Goal: Task Accomplishment & Management: Complete application form

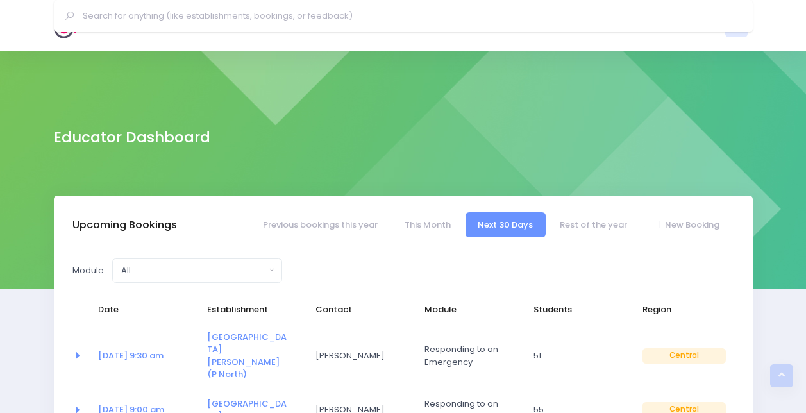
select select "5"
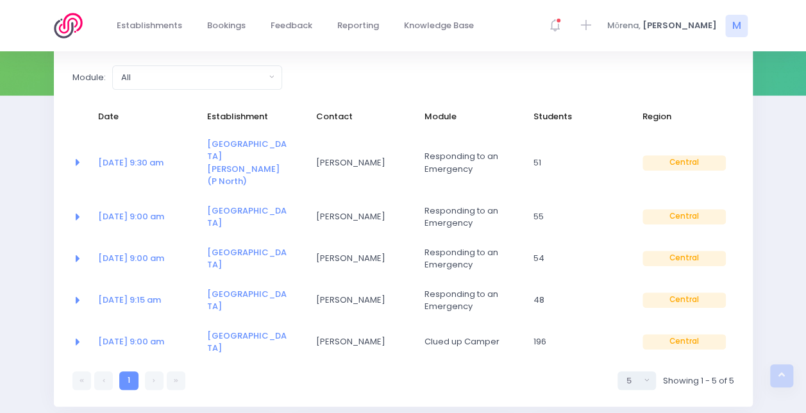
click at [153, 380] on icon at bounding box center [154, 380] width 3 height 0
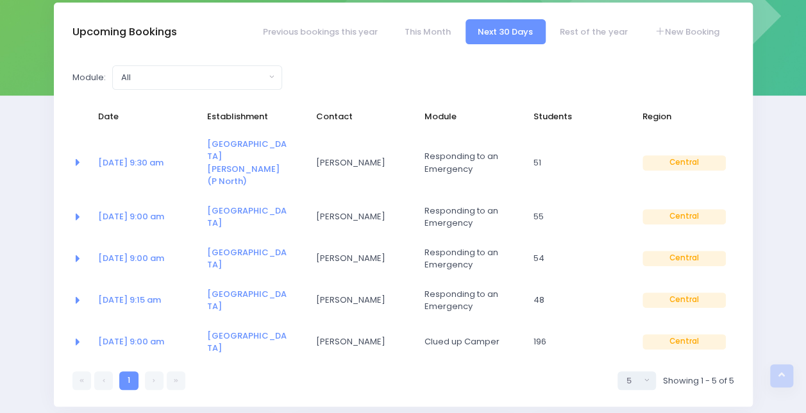
scroll to position [0, 0]
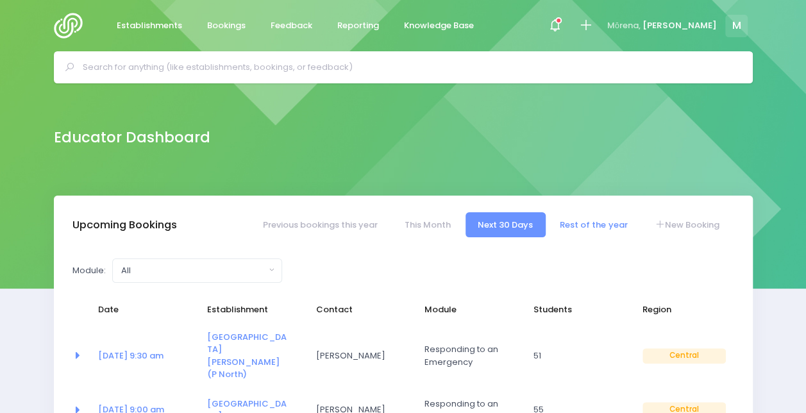
click at [582, 226] on link "Rest of the year" at bounding box center [594, 224] width 92 height 25
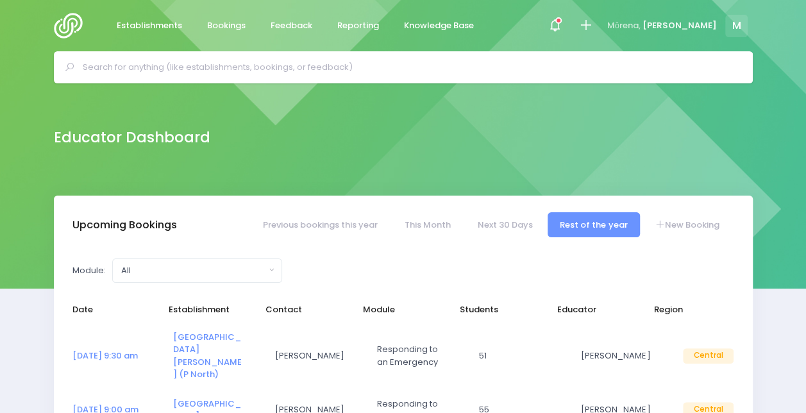
select select "5"
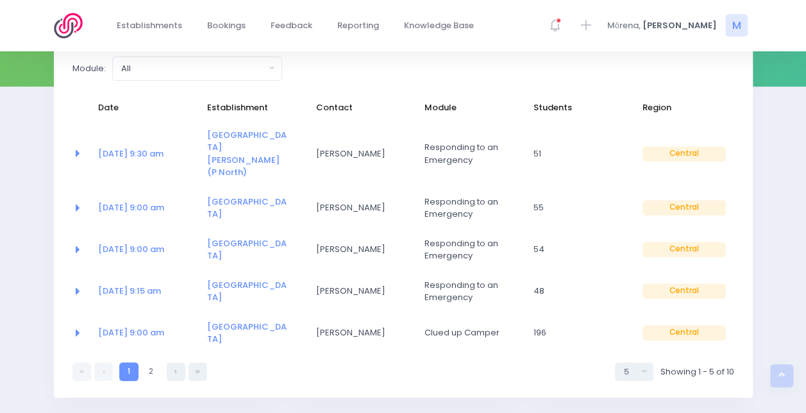
scroll to position [201, 0]
click at [172, 363] on link at bounding box center [176, 372] width 19 height 19
select select "5"
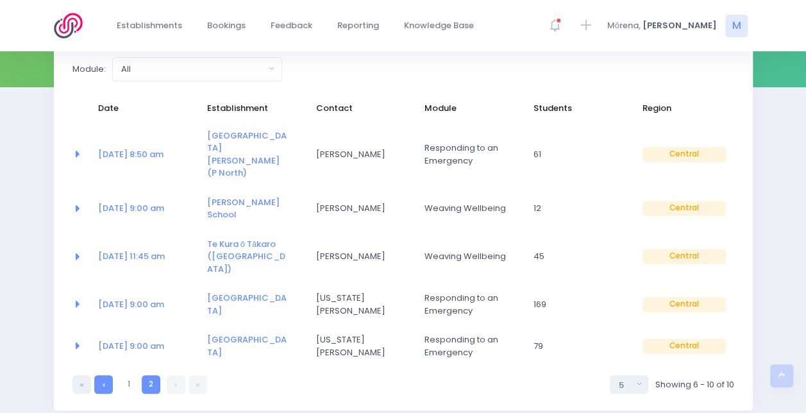
click at [106, 375] on link at bounding box center [103, 384] width 19 height 19
select select "5"
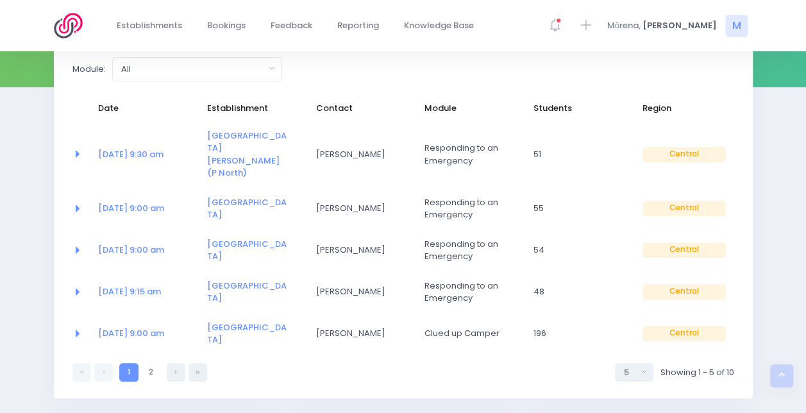
click at [106, 363] on link at bounding box center [103, 372] width 19 height 19
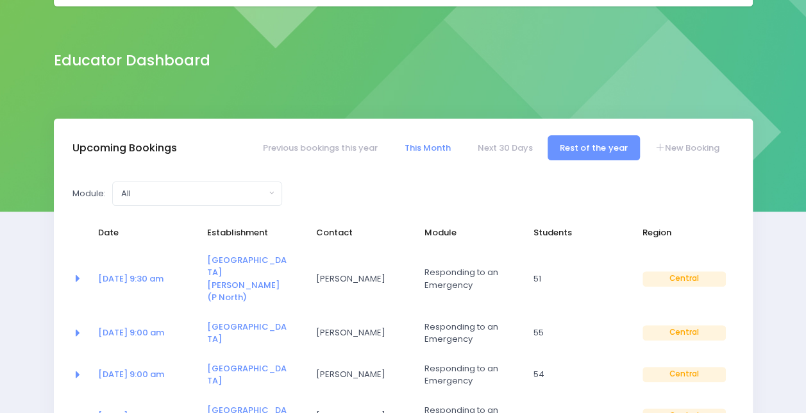
scroll to position [47, 0]
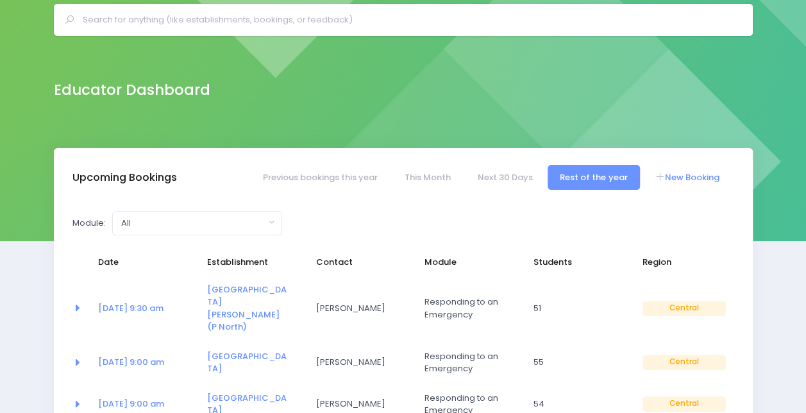
click at [682, 180] on link "New Booking" at bounding box center [687, 177] width 90 height 25
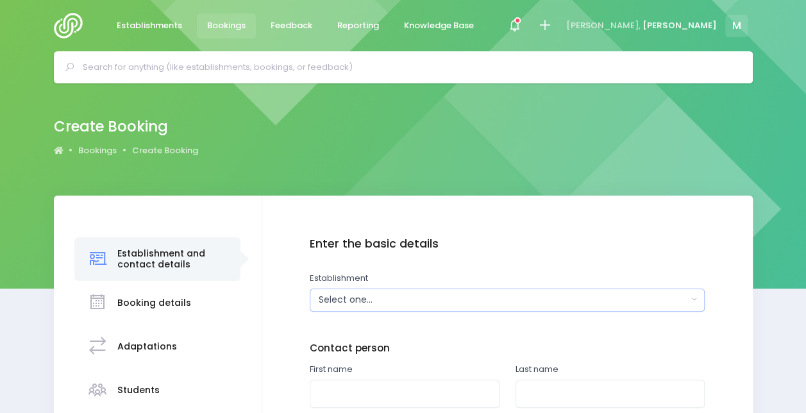
click at [383, 293] on div "Select one..." at bounding box center [503, 299] width 369 height 13
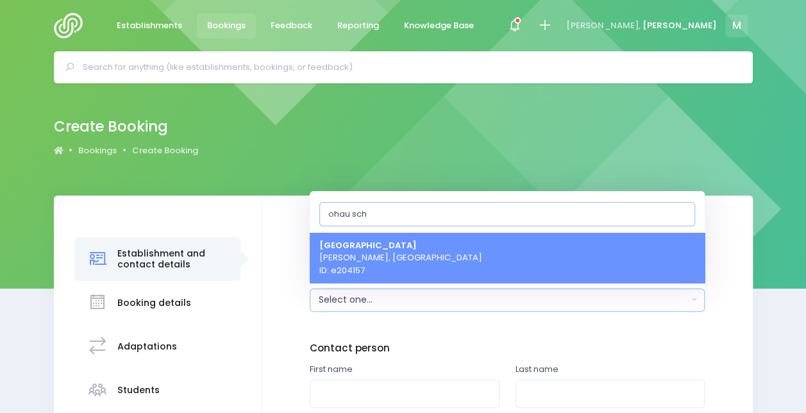
type input "ohau sch"
click at [378, 258] on span "Ohau School Levin, Central Region ID: e204157" at bounding box center [400, 258] width 163 height 38
select select "204157"
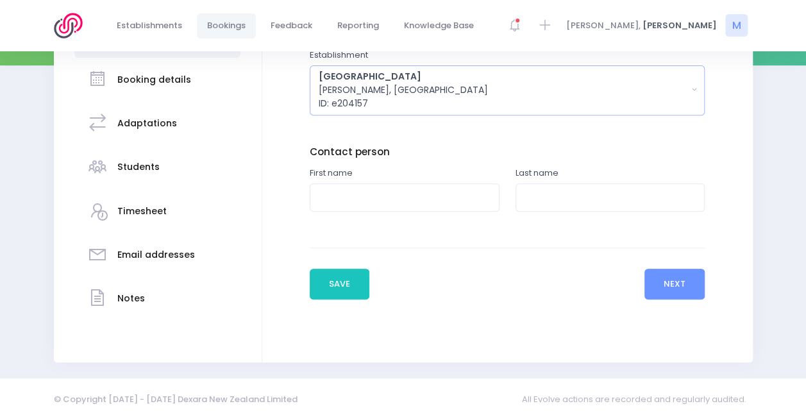
scroll to position [230, 0]
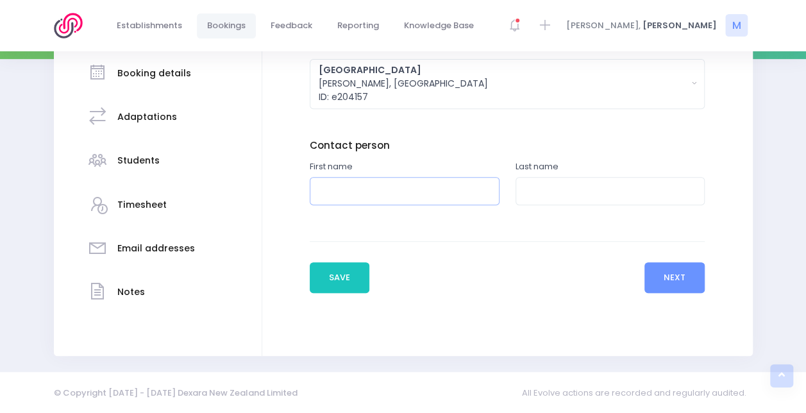
click at [383, 187] on input "text" at bounding box center [405, 191] width 190 height 29
type input "Rebecca"
type input "Thomsen"
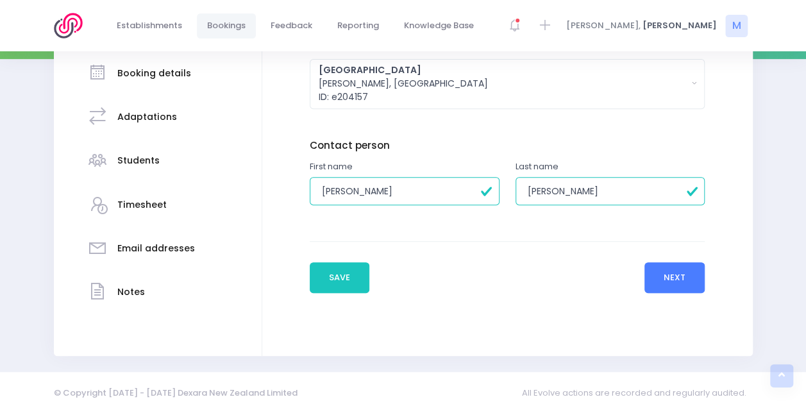
click at [673, 280] on button "Next" at bounding box center [674, 277] width 61 height 31
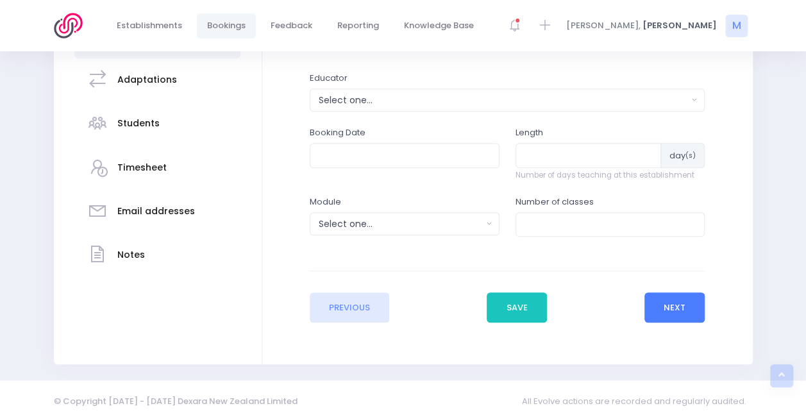
scroll to position [226, 0]
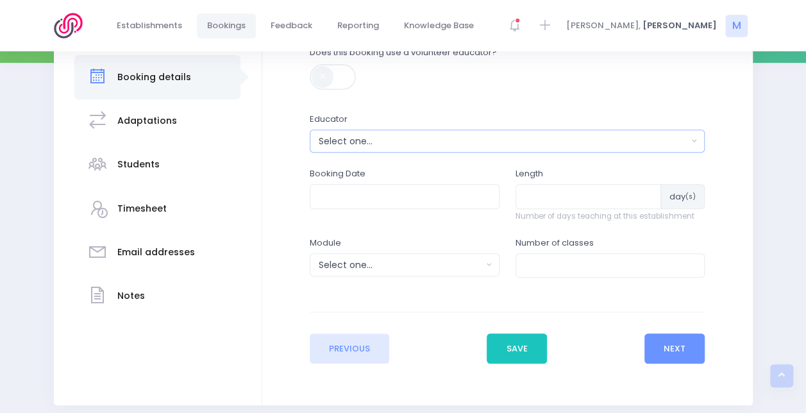
click at [417, 135] on div "Select one..." at bounding box center [503, 141] width 369 height 13
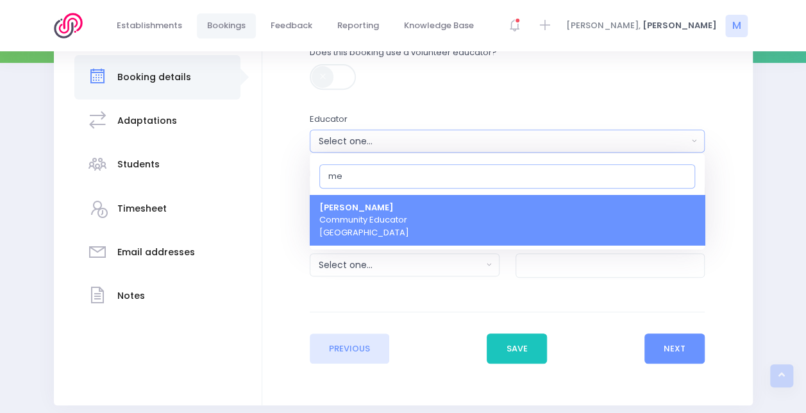
type input "me"
click at [368, 214] on span "Megan Lawton Community Educator Central Region" at bounding box center [364, 220] width 90 height 38
select select "399566"
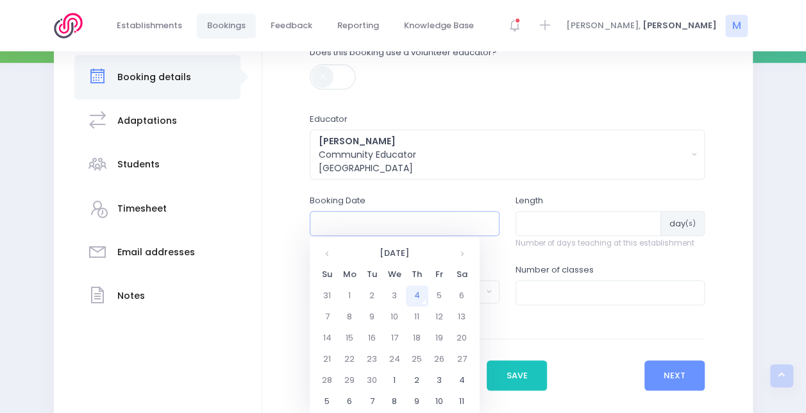
click at [402, 226] on input "text" at bounding box center [405, 223] width 190 height 24
click at [441, 337] on td "19" at bounding box center [439, 338] width 22 height 21
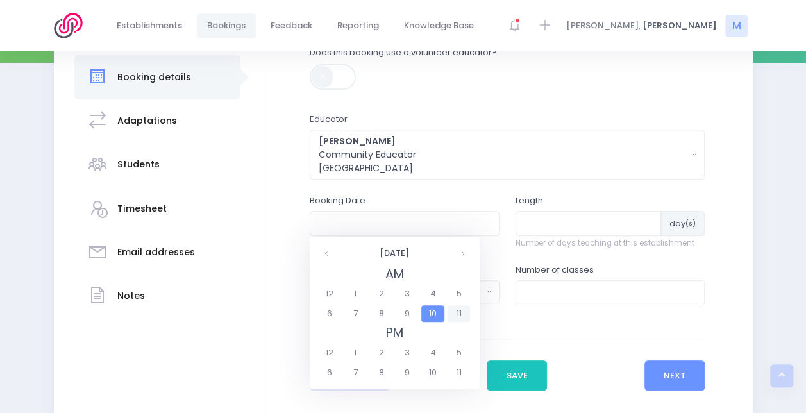
click at [458, 316] on span "11" at bounding box center [459, 313] width 22 height 17
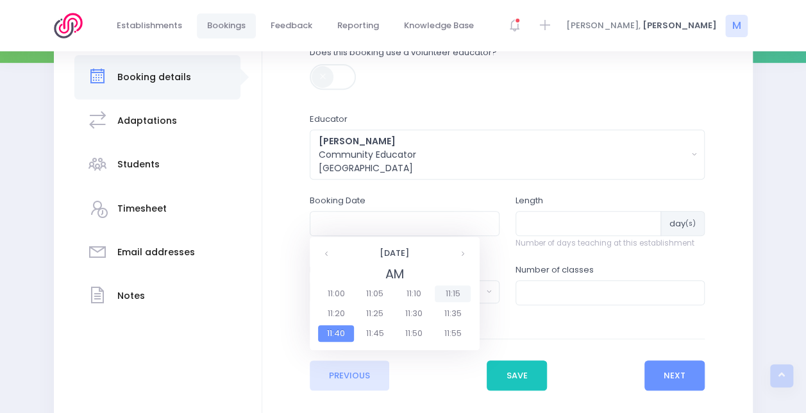
click at [459, 294] on span "11:15" at bounding box center [453, 293] width 36 height 17
type input "19/09/2025 11:15 AM"
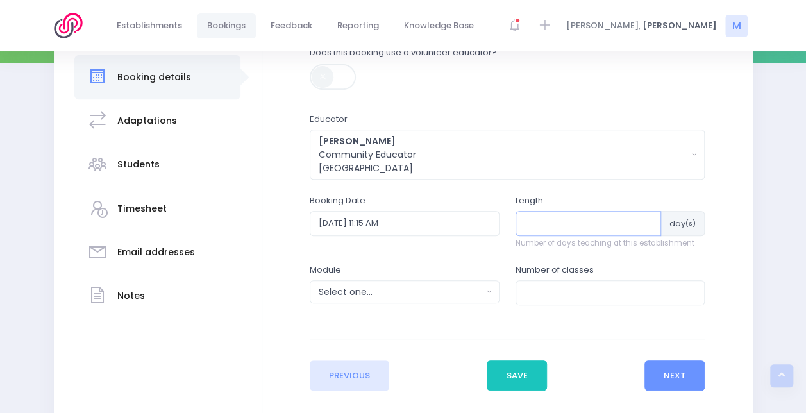
click at [540, 222] on input "number" at bounding box center [588, 223] width 146 height 24
type input "1"
click at [540, 294] on input "number" at bounding box center [610, 292] width 190 height 24
type input "1"
click at [434, 294] on div "Select one..." at bounding box center [400, 291] width 163 height 13
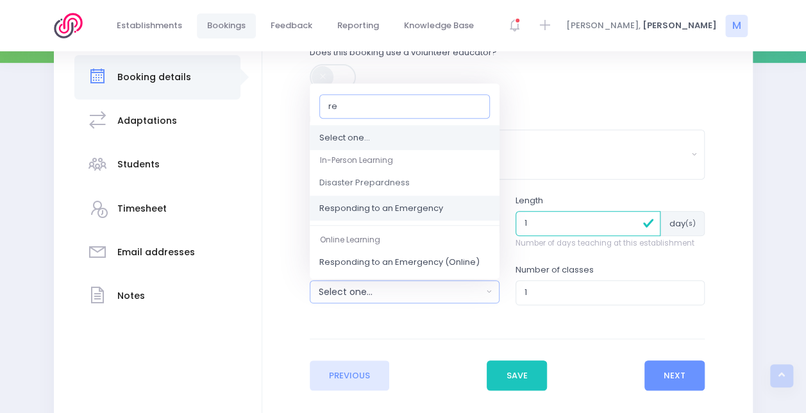
type input "re"
click at [434, 204] on span "Responding to an Emergency" at bounding box center [381, 208] width 124 height 13
select select "Responding to an Emergency"
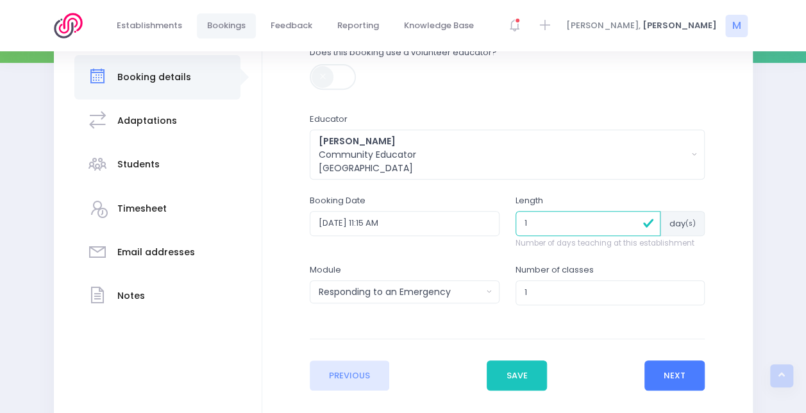
click at [655, 376] on button "Next" at bounding box center [674, 375] width 61 height 31
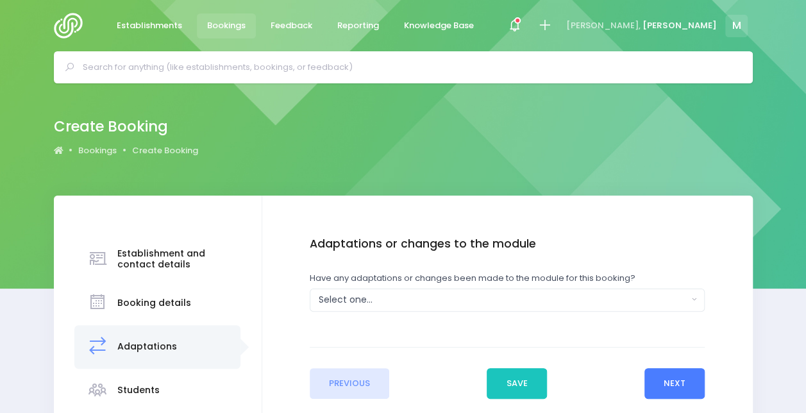
scroll to position [1, 0]
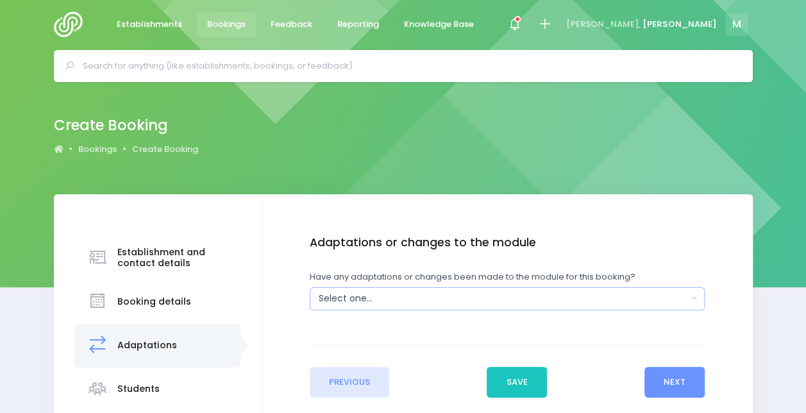
click at [639, 294] on div "Select one..." at bounding box center [503, 298] width 369 height 13
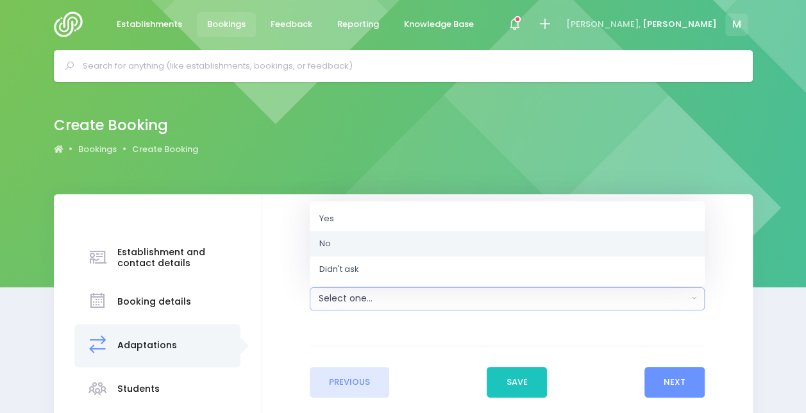
click at [423, 244] on link "No" at bounding box center [507, 244] width 395 height 26
select select "No"
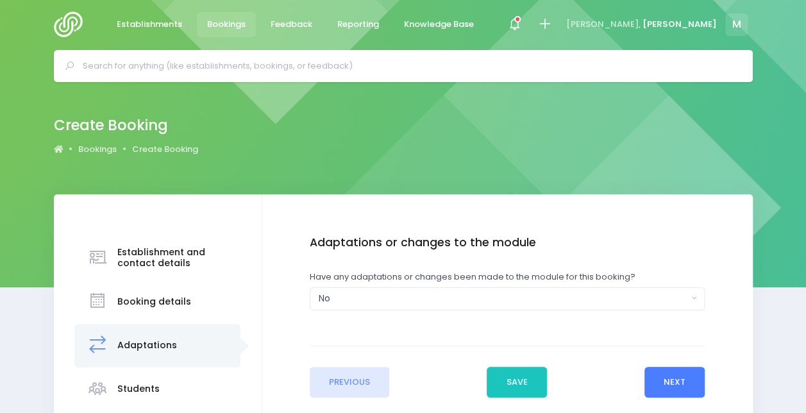
click at [673, 369] on button "Next" at bounding box center [674, 382] width 61 height 31
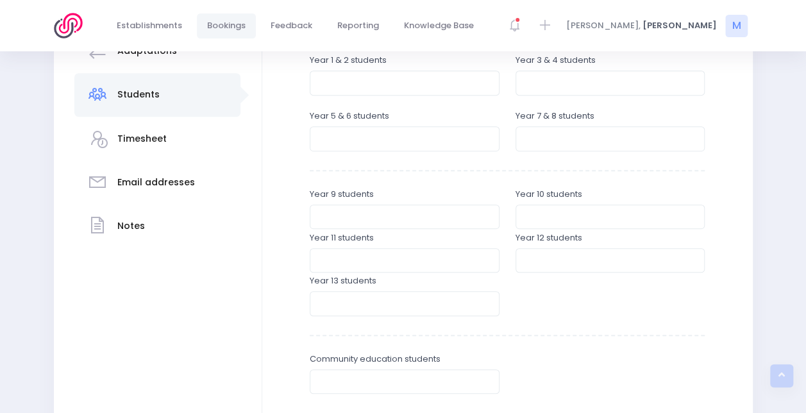
scroll to position [295, 0]
click at [40, 208] on div "Establishment and contact details Booking details Students" at bounding box center [403, 212] width 731 height 623
click at [567, 82] on input "number" at bounding box center [610, 83] width 190 height 24
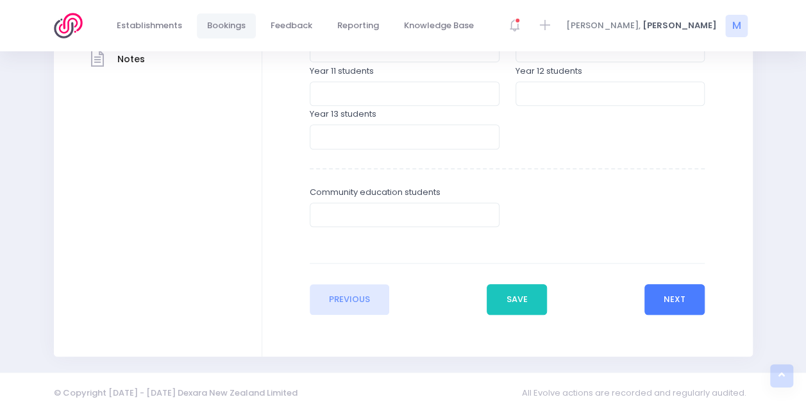
type input "21"
click at [674, 288] on button "Next" at bounding box center [674, 299] width 61 height 31
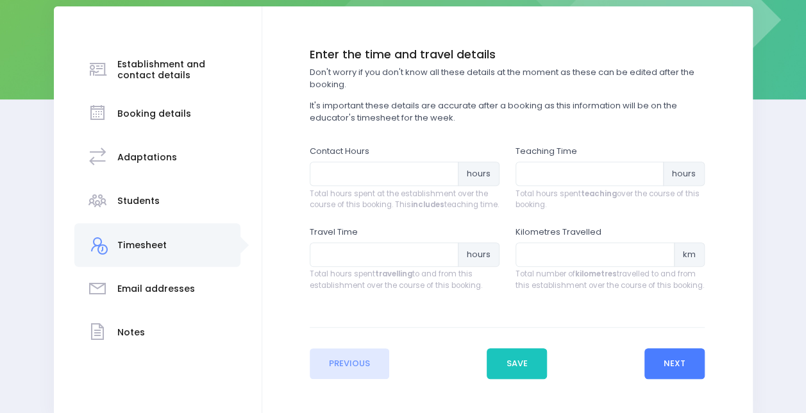
scroll to position [199, 0]
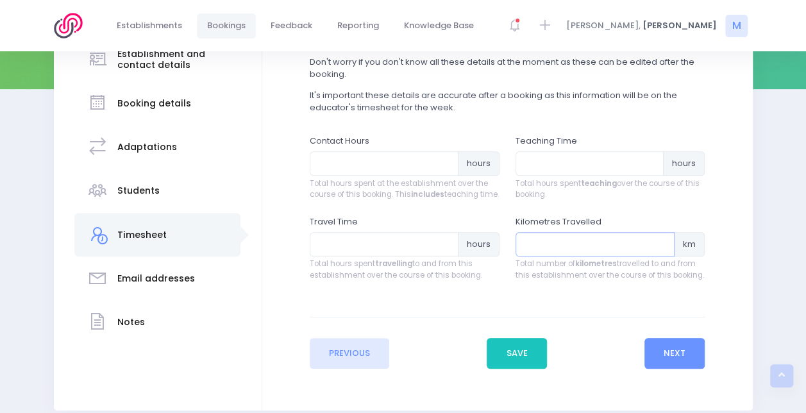
click at [530, 250] on input "number" at bounding box center [595, 244] width 160 height 24
click at [529, 255] on input "0104" at bounding box center [595, 244] width 160 height 24
type input "104"
click at [345, 256] on input "number" at bounding box center [384, 244] width 149 height 24
type input "2"
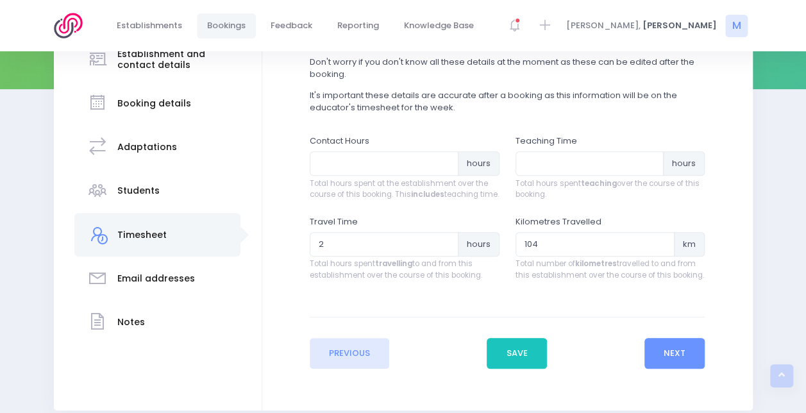
click at [581, 177] on div "Teaching Time hours Total hours spent teaching over the course of this booking." at bounding box center [610, 168] width 190 height 66
click at [571, 155] on input "number" at bounding box center [589, 163] width 149 height 24
type input "1.25"
click at [364, 162] on input "number" at bounding box center [384, 163] width 149 height 24
type input "2"
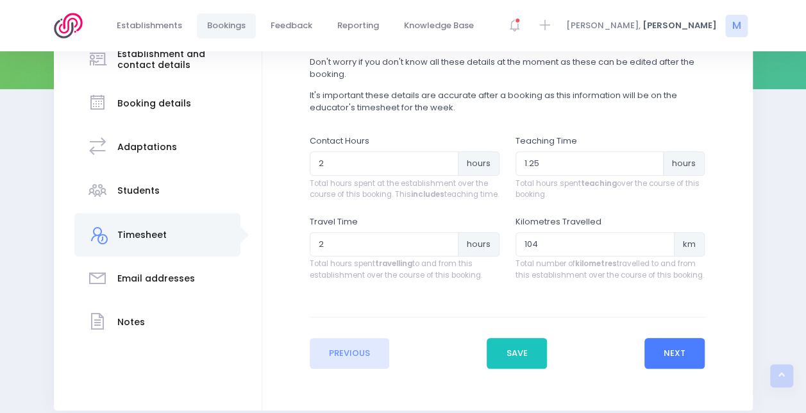
click at [669, 362] on button "Next" at bounding box center [674, 353] width 61 height 31
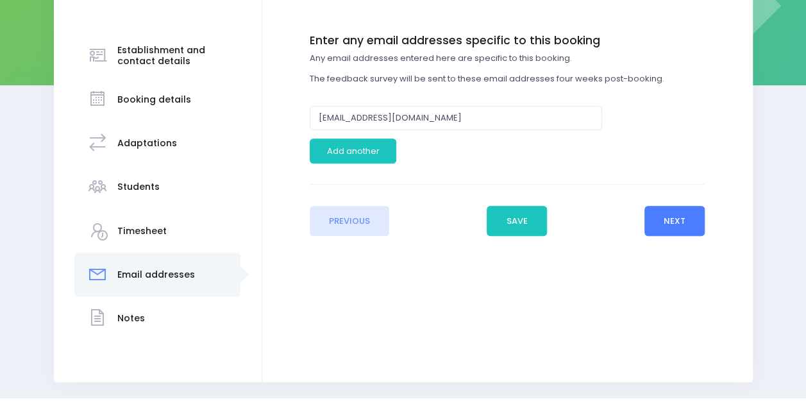
scroll to position [212, 0]
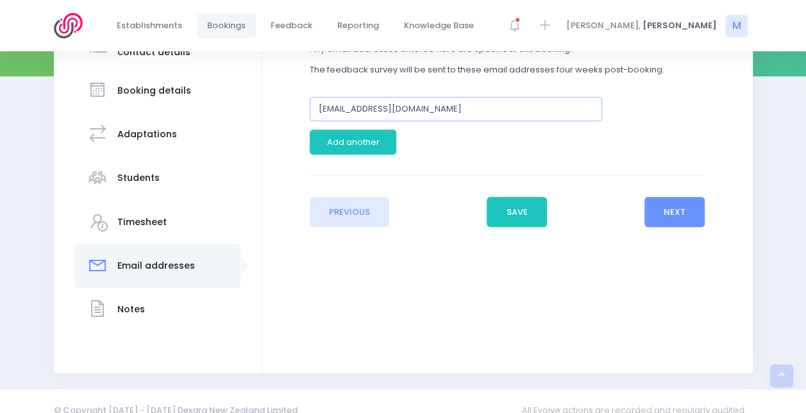
drag, startPoint x: 385, startPoint y: 110, endPoint x: 253, endPoint y: 112, distance: 132.1
click at [253, 112] on div "Establishment and contact details Booking details Adaptations" at bounding box center [403, 178] width 699 height 390
type input "[EMAIL_ADDRESS][DOMAIN_NAME]"
click at [678, 212] on button "Next" at bounding box center [674, 212] width 61 height 31
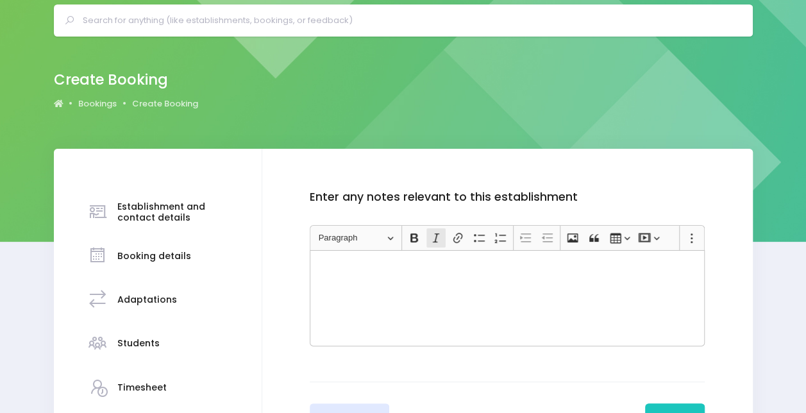
scroll to position [0, 0]
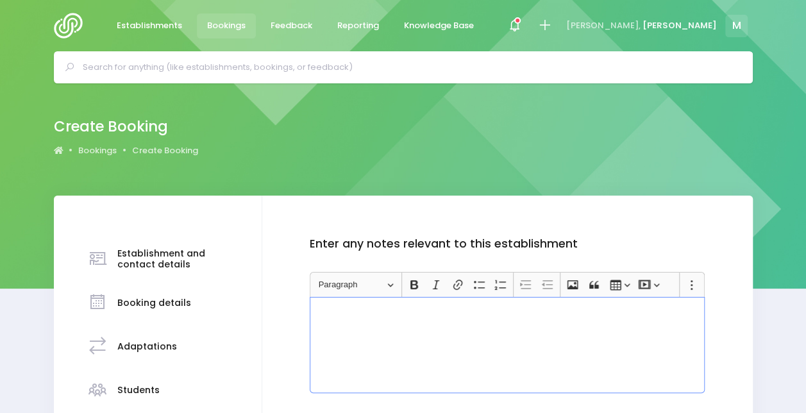
click at [435, 315] on p "Rich Text Editor, main" at bounding box center [507, 311] width 384 height 13
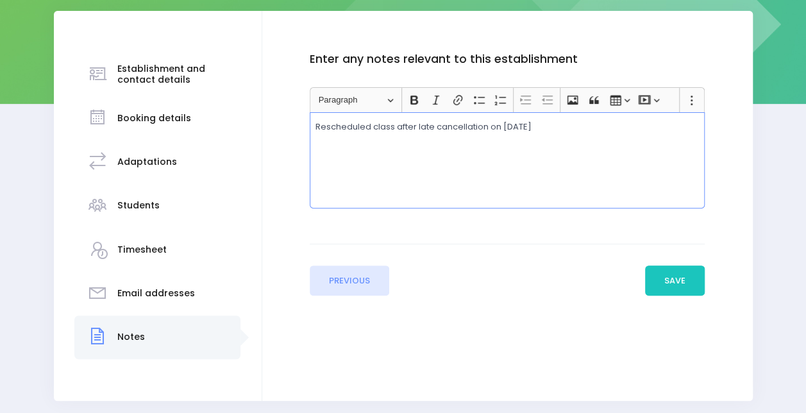
scroll to position [190, 0]
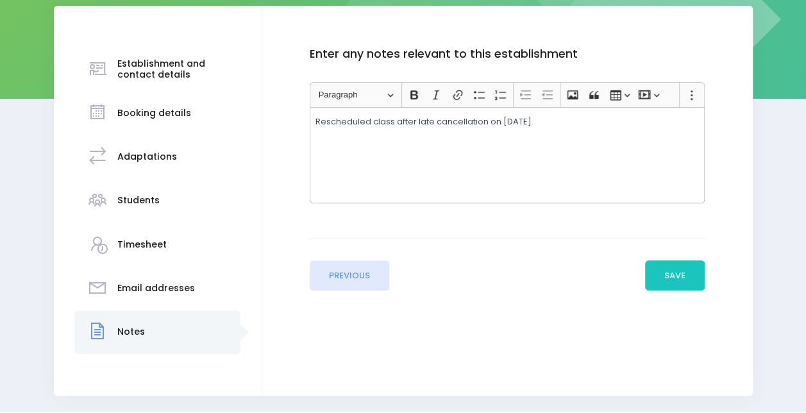
click at [614, 40] on div "Enter the basic details Establishment Select one... ** Do not use, double up **…" at bounding box center [507, 201] width 490 height 390
click at [699, 265] on button "Save" at bounding box center [675, 275] width 60 height 31
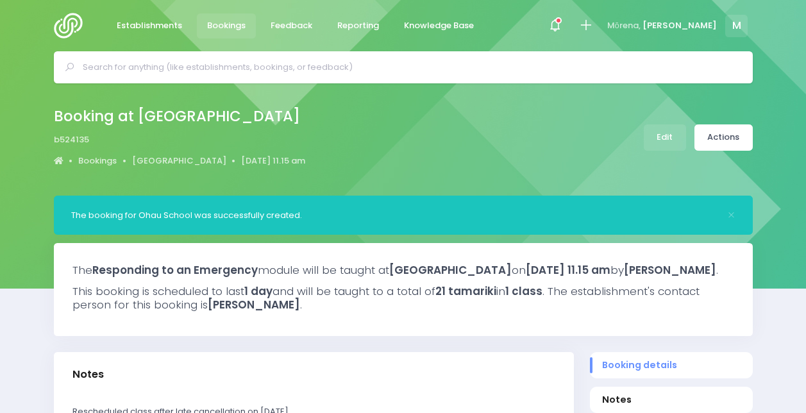
select select "5"
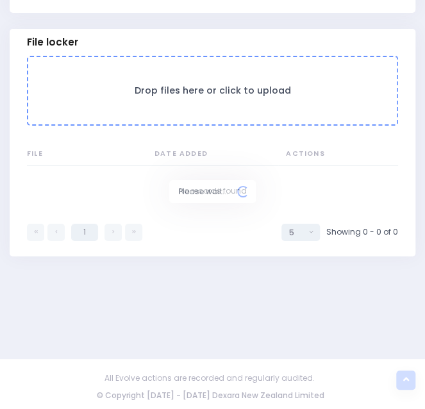
scroll to position [1127, 0]
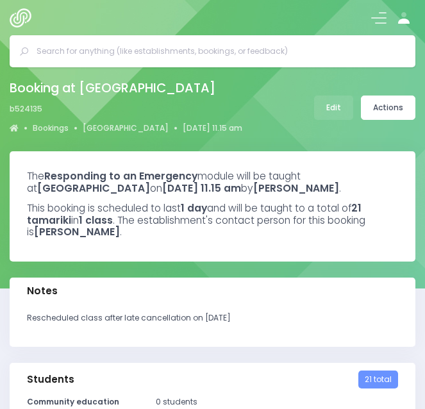
select select "5"
